Goal: Information Seeking & Learning: Check status

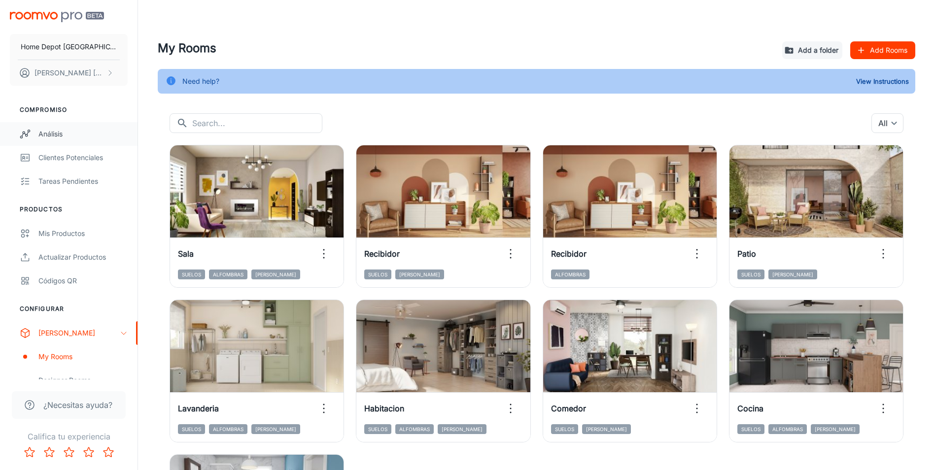
click at [54, 134] on div "Análisis" at bounding box center [82, 134] width 89 height 11
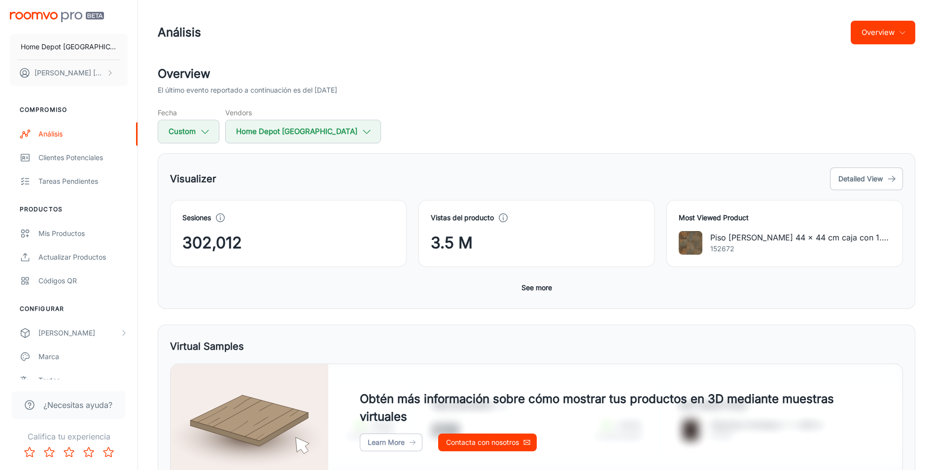
click at [543, 289] on button "See more" at bounding box center [536, 288] width 38 height 18
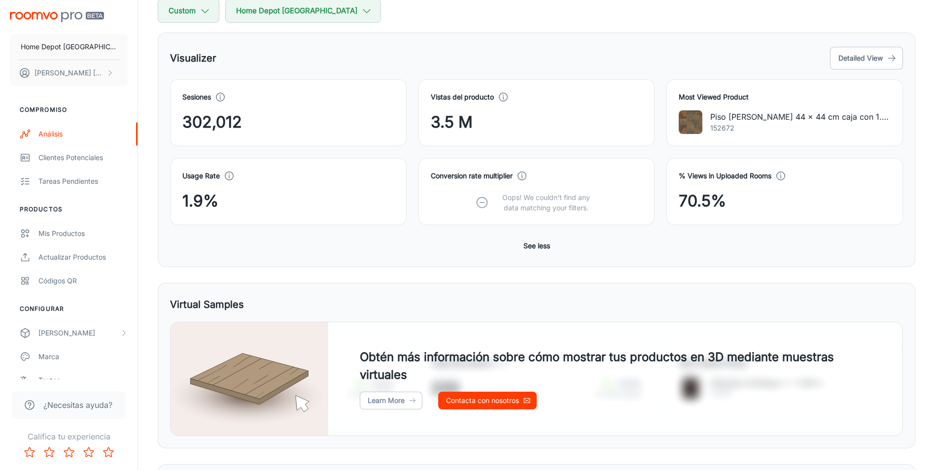
scroll to position [99, 0]
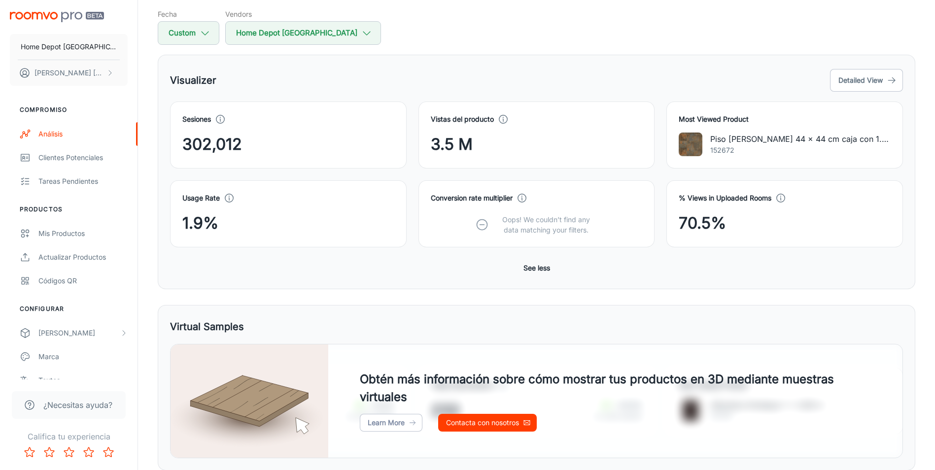
click at [867, 61] on div "Visualizer Detailed View Sesiones 302,012 Vistas del producto 3.5 M Most Viewed…" at bounding box center [536, 172] width 757 height 235
click at [866, 78] on button "Detailed View" at bounding box center [866, 80] width 73 height 23
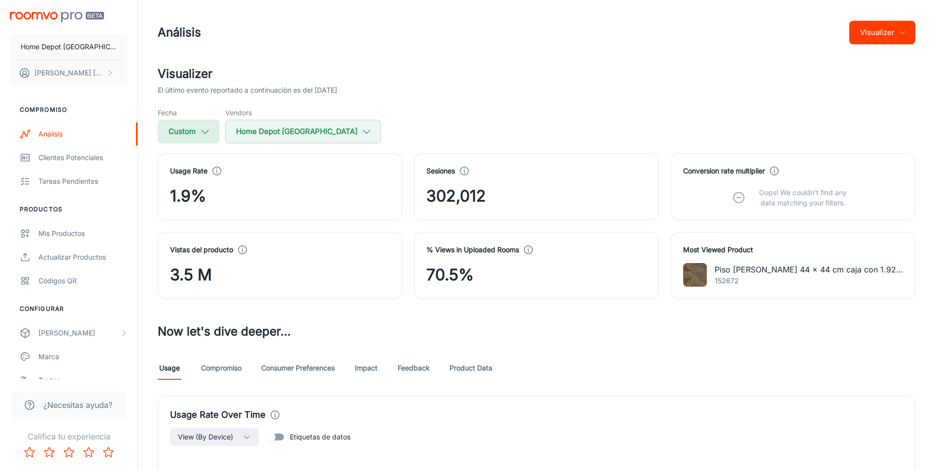
click at [207, 138] on button "Custom" at bounding box center [189, 132] width 62 height 24
select select "7"
select select "2025"
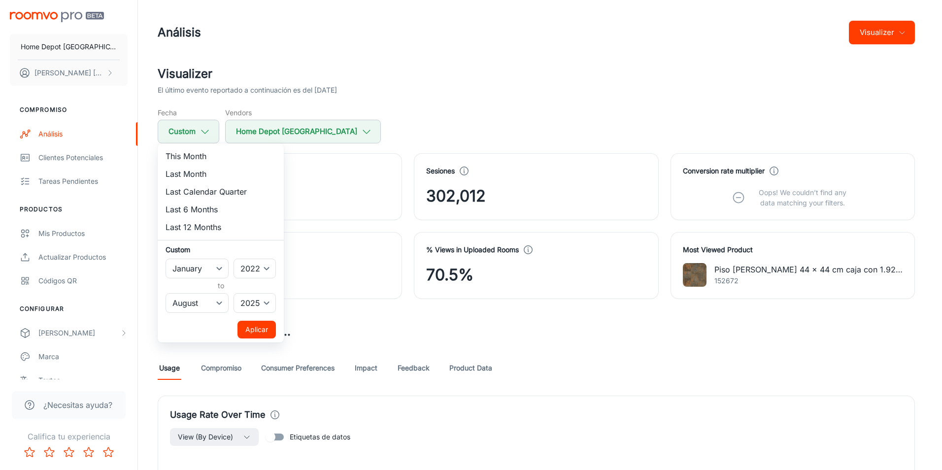
click at [446, 133] on div at bounding box center [471, 235] width 942 height 470
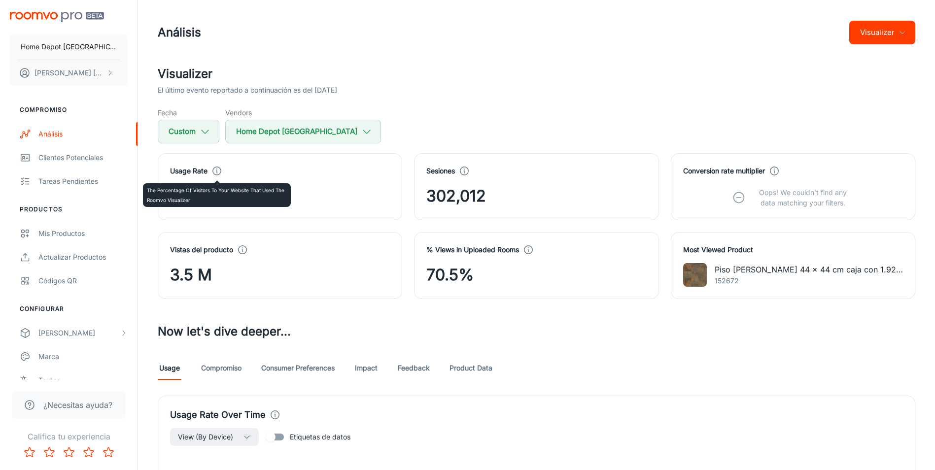
click at [217, 172] on polyline at bounding box center [216, 171] width 0 height 2
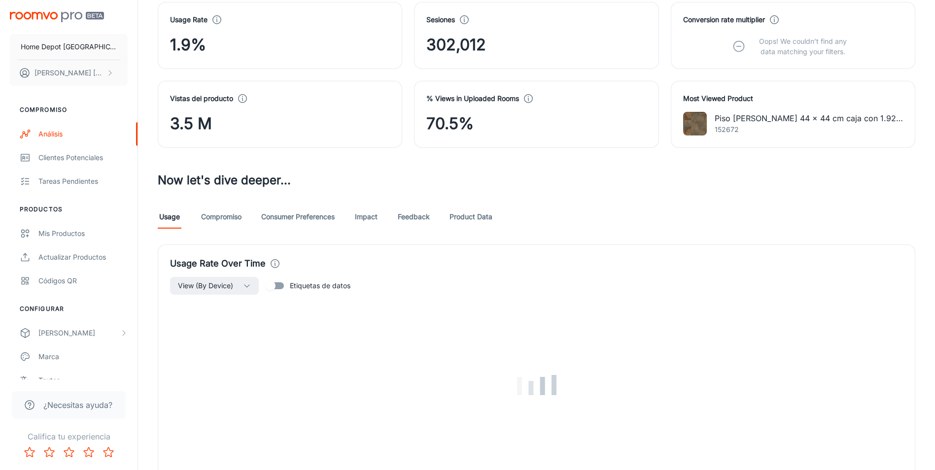
scroll to position [246, 0]
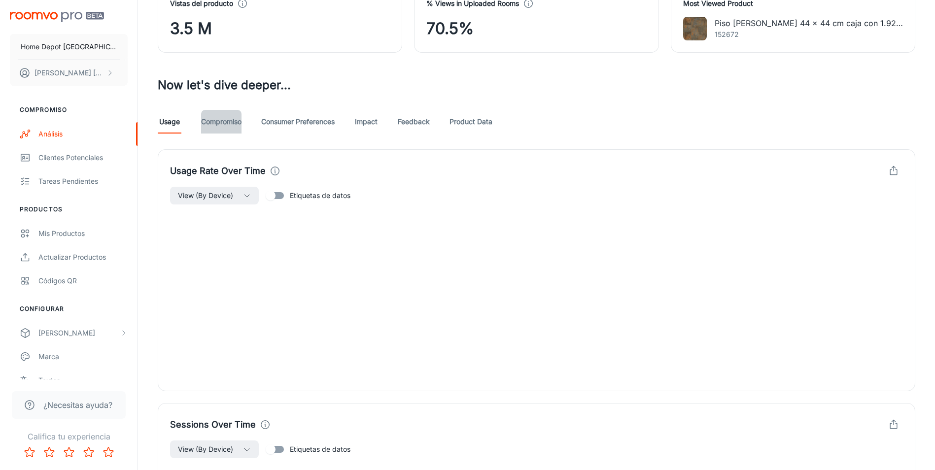
click at [207, 115] on link "Compromiso" at bounding box center [221, 122] width 40 height 24
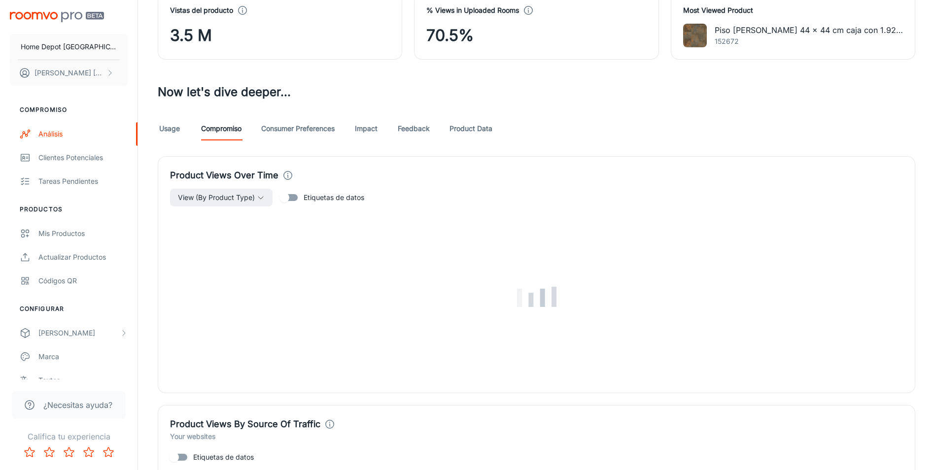
scroll to position [246, 0]
